Goal: Task Accomplishment & Management: Use online tool/utility

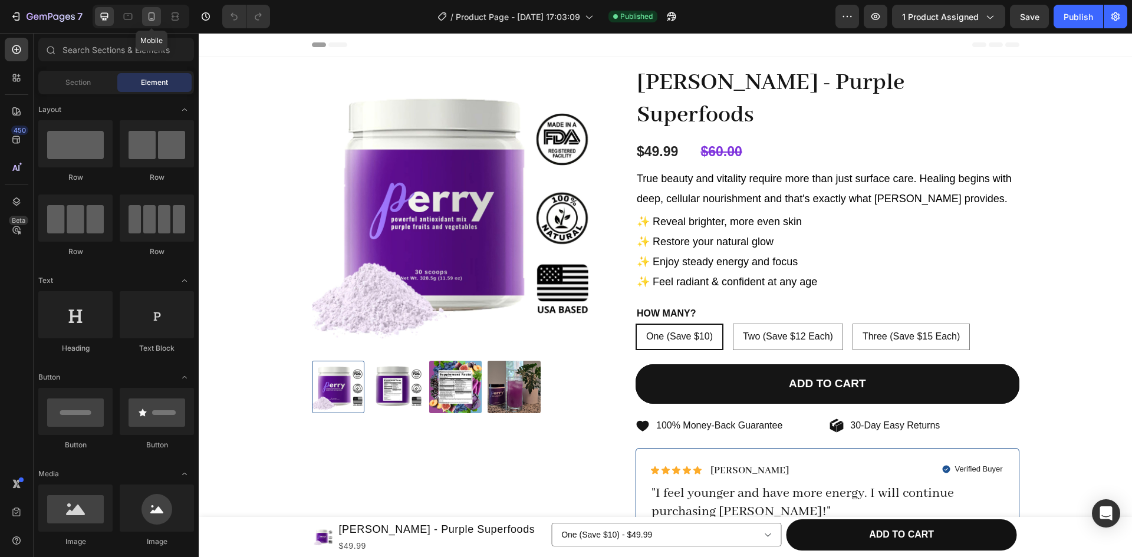
click at [153, 19] on icon at bounding box center [152, 16] width 6 height 8
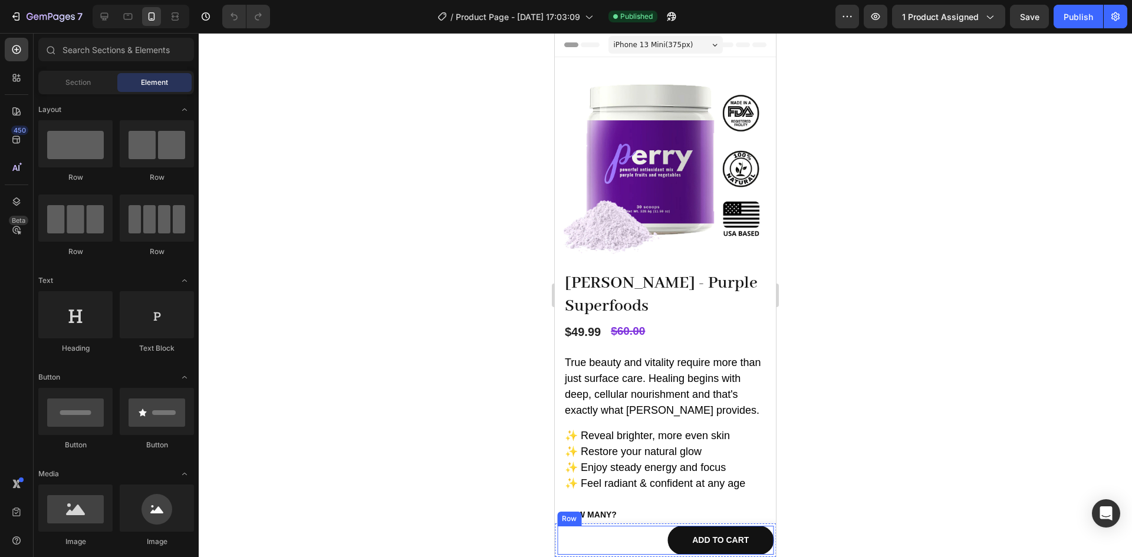
click at [595, 549] on div "One (Save $10) - $49.99 Two (Save $12 Each) - $95.99 Three (Save $15 Each) - $1…" at bounding box center [610, 540] width 106 height 29
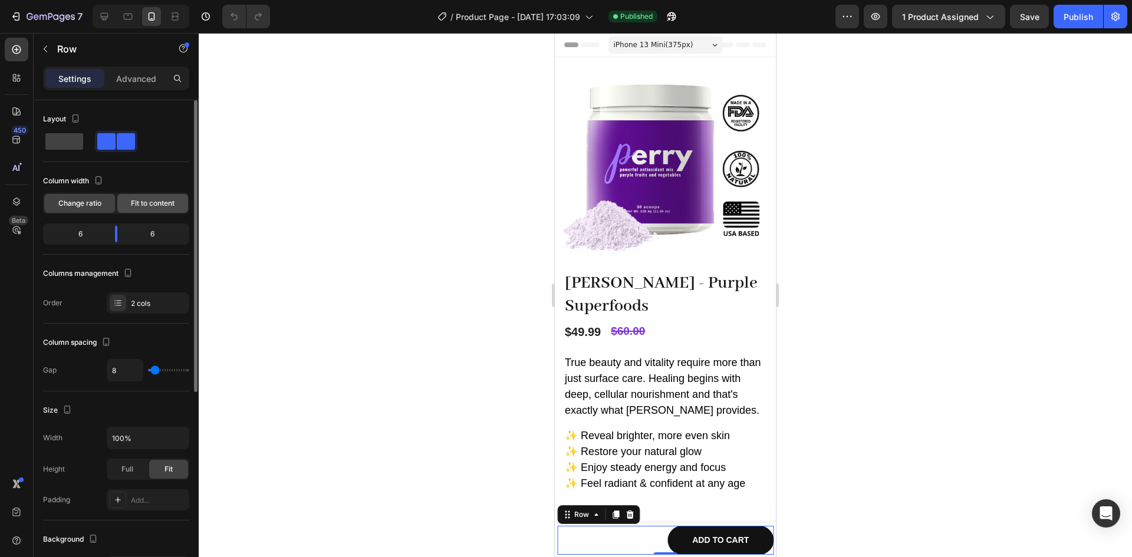
click at [151, 204] on span "Fit to content" at bounding box center [153, 203] width 44 height 11
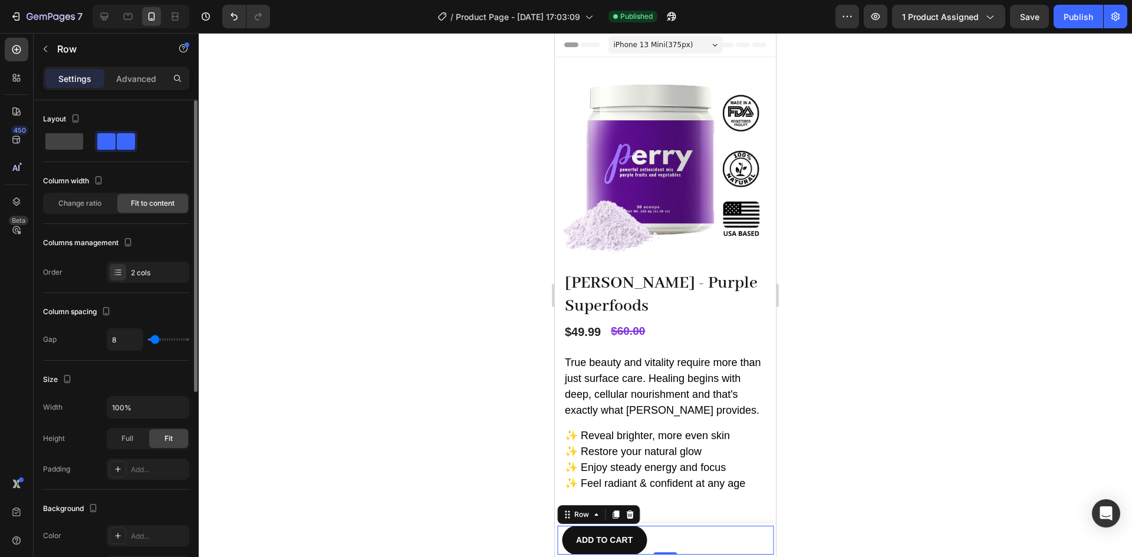
click at [151, 204] on span "Fit to content" at bounding box center [153, 203] width 44 height 11
click at [106, 200] on div "Change ratio" at bounding box center [79, 203] width 71 height 19
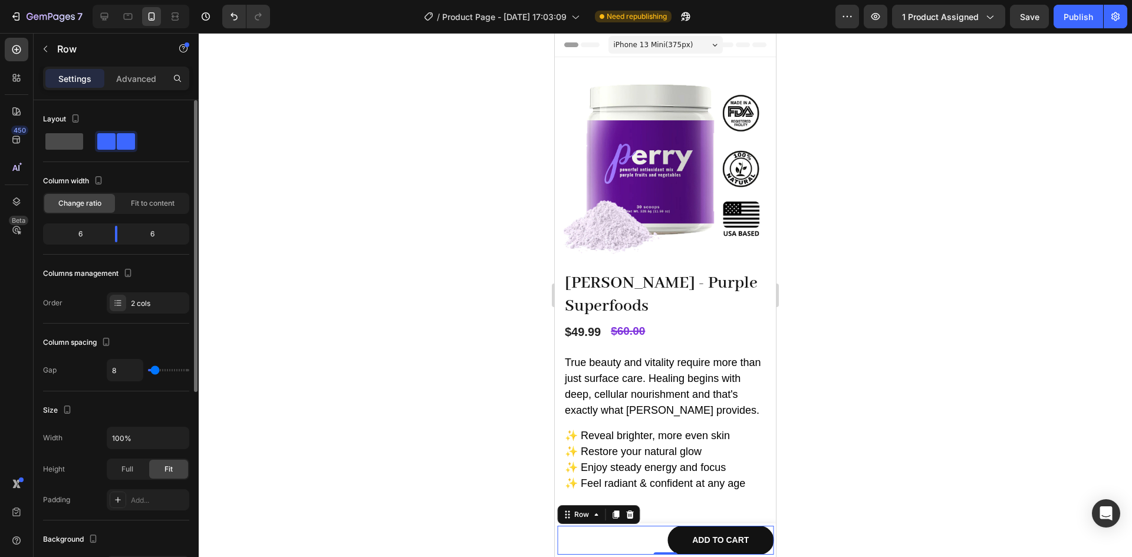
click at [79, 141] on span at bounding box center [64, 141] width 38 height 17
type input "0"
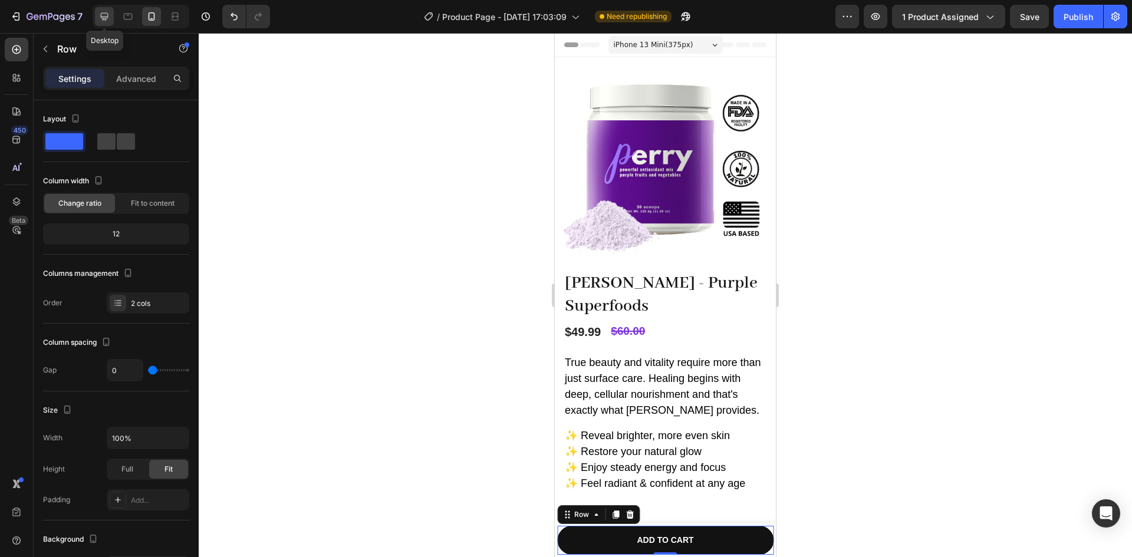
click at [106, 14] on icon at bounding box center [104, 17] width 12 height 12
type input "8"
type input "1200"
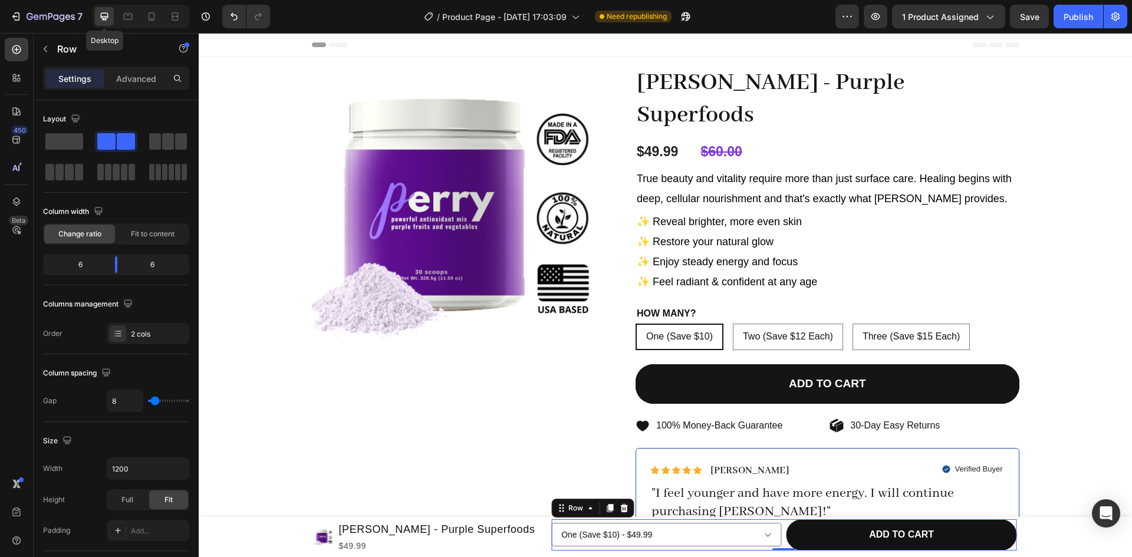
scroll to position [445, 0]
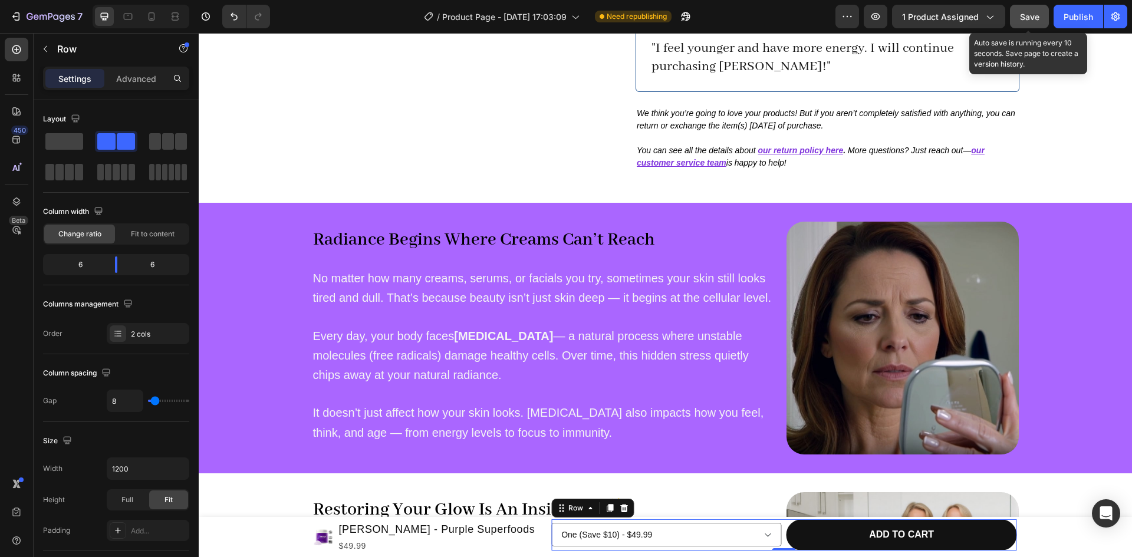
click at [1041, 24] on button "Save" at bounding box center [1029, 17] width 39 height 24
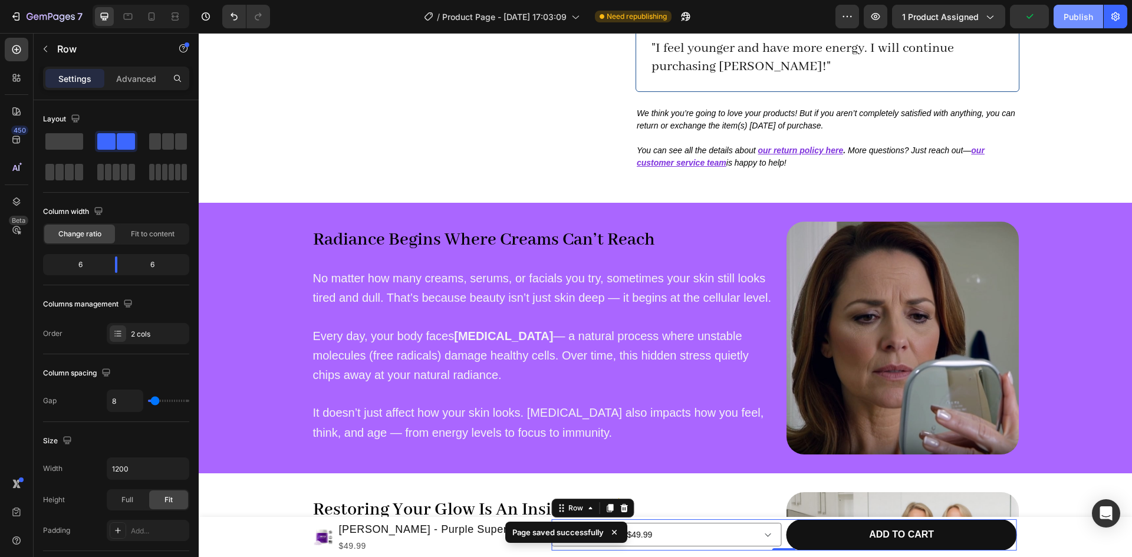
click at [1072, 11] on div "Publish" at bounding box center [1077, 17] width 29 height 12
